Goal: Find contact information: Find contact information

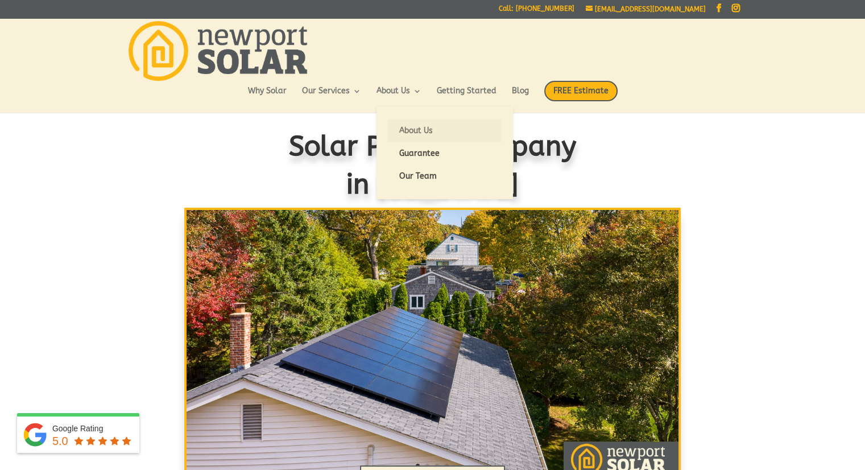
click at [407, 127] on link "About Us" at bounding box center [445, 130] width 114 height 23
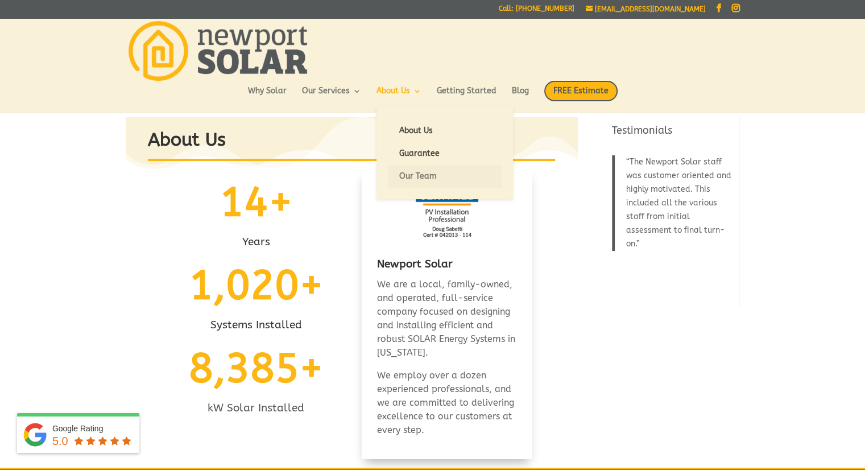
click at [415, 175] on link "Our Team" at bounding box center [445, 176] width 114 height 23
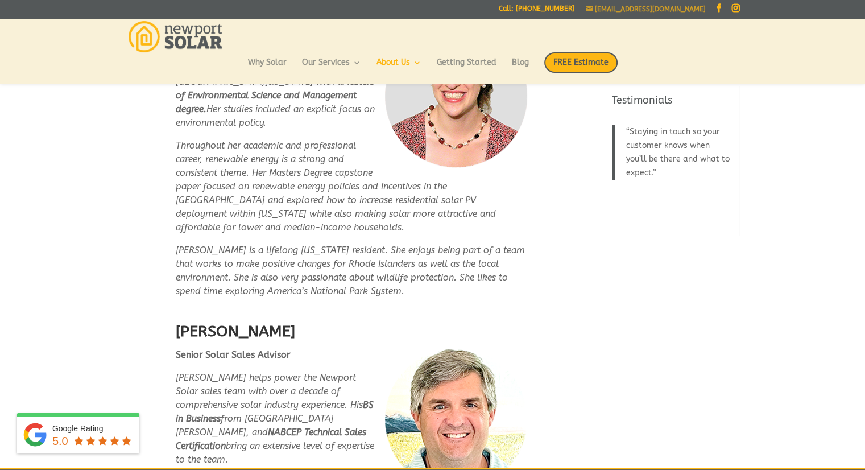
scroll to position [607, 0]
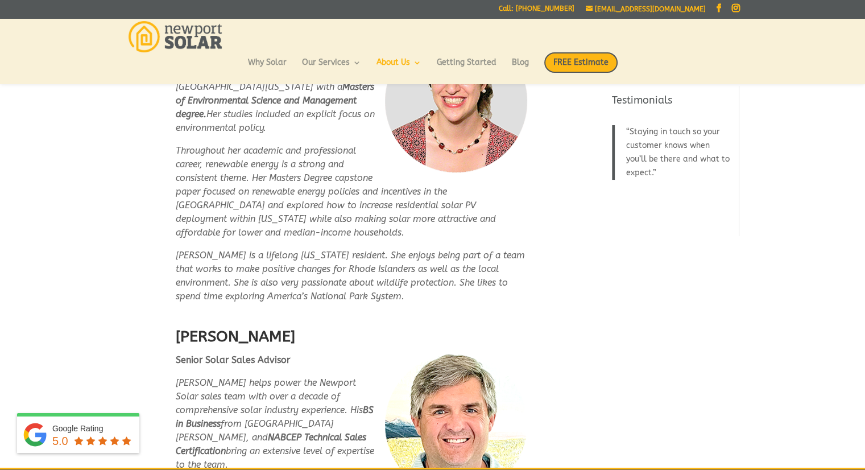
click at [739, 7] on div "info@newportsolarri.com Facebook Instagram Facebook Instagram Call: 401-352-6235" at bounding box center [432, 9] width 865 height 18
click at [736, 7] on link "Instagram" at bounding box center [736, 8] width 8 height 9
